Goal: Information Seeking & Learning: Find specific fact

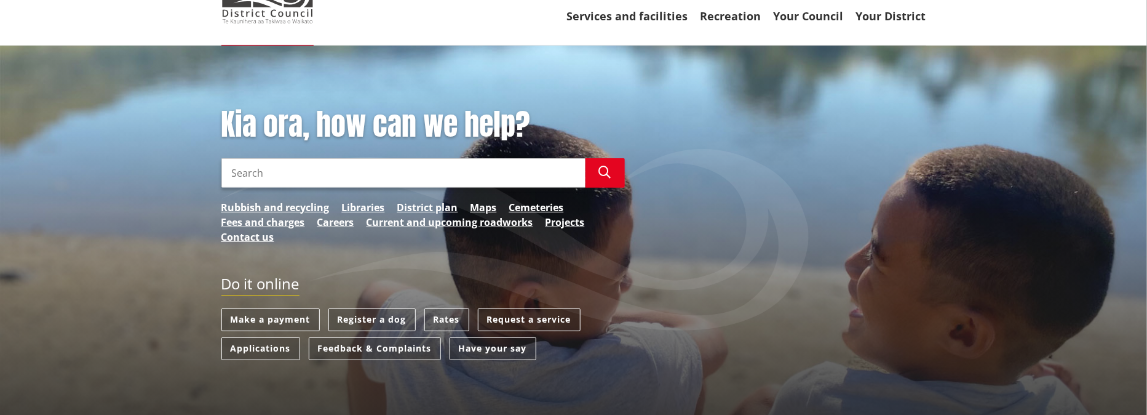
scroll to position [62, 0]
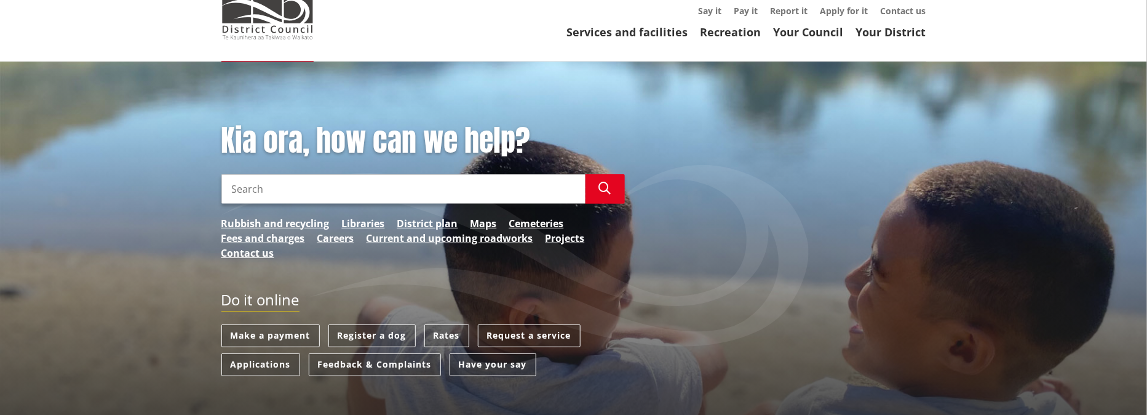
click at [234, 186] on input "Search" at bounding box center [403, 189] width 364 height 30
type input "Crossings"
click at [600, 188] on icon "button" at bounding box center [605, 188] width 12 height 12
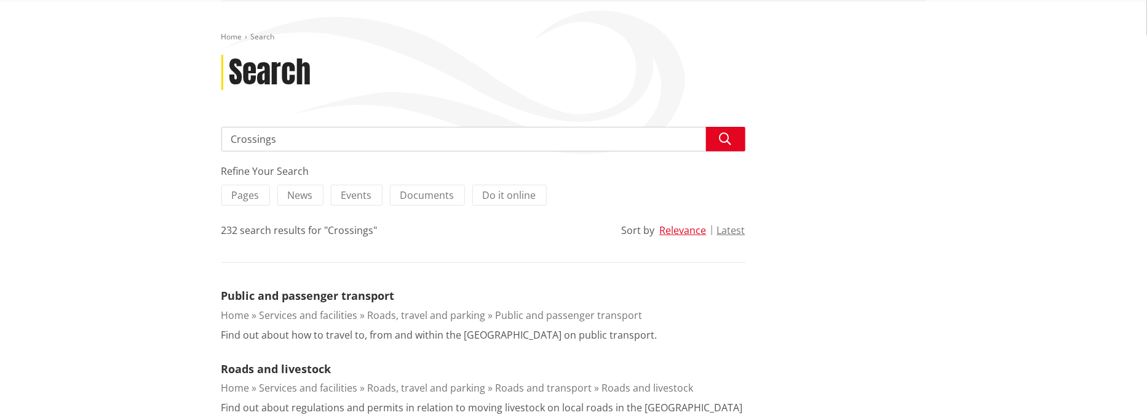
scroll to position [62, 0]
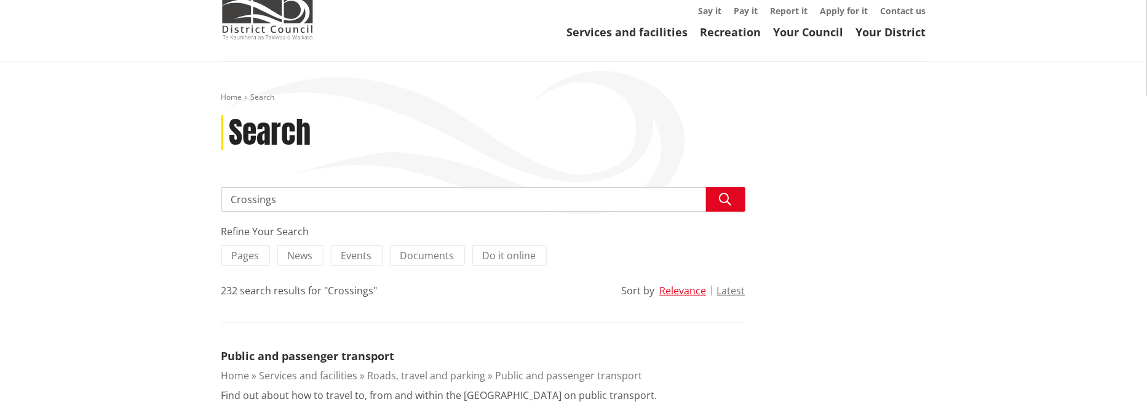
click at [233, 194] on input "Crossings" at bounding box center [483, 199] width 524 height 25
type input "Private home driveway Crossings"
click at [724, 199] on icon "button" at bounding box center [726, 199] width 12 height 12
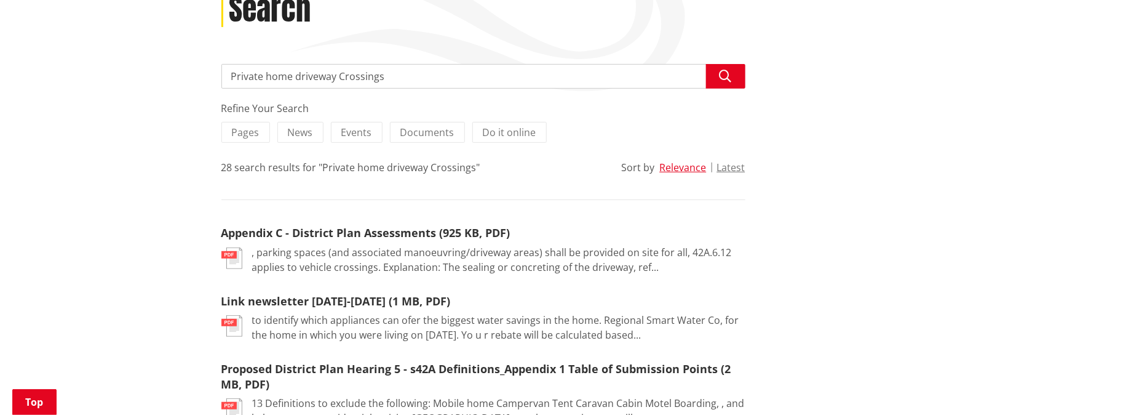
scroll to position [246, 0]
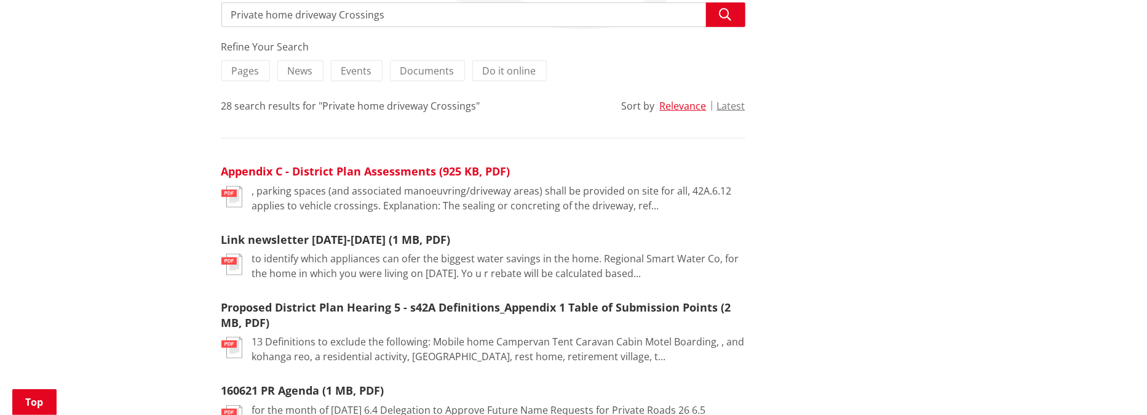
click at [318, 167] on link "Appendix C - District Plan Assessments (925 KB, PDF)" at bounding box center [365, 171] width 289 height 15
